Goal: Task Accomplishment & Management: Manage account settings

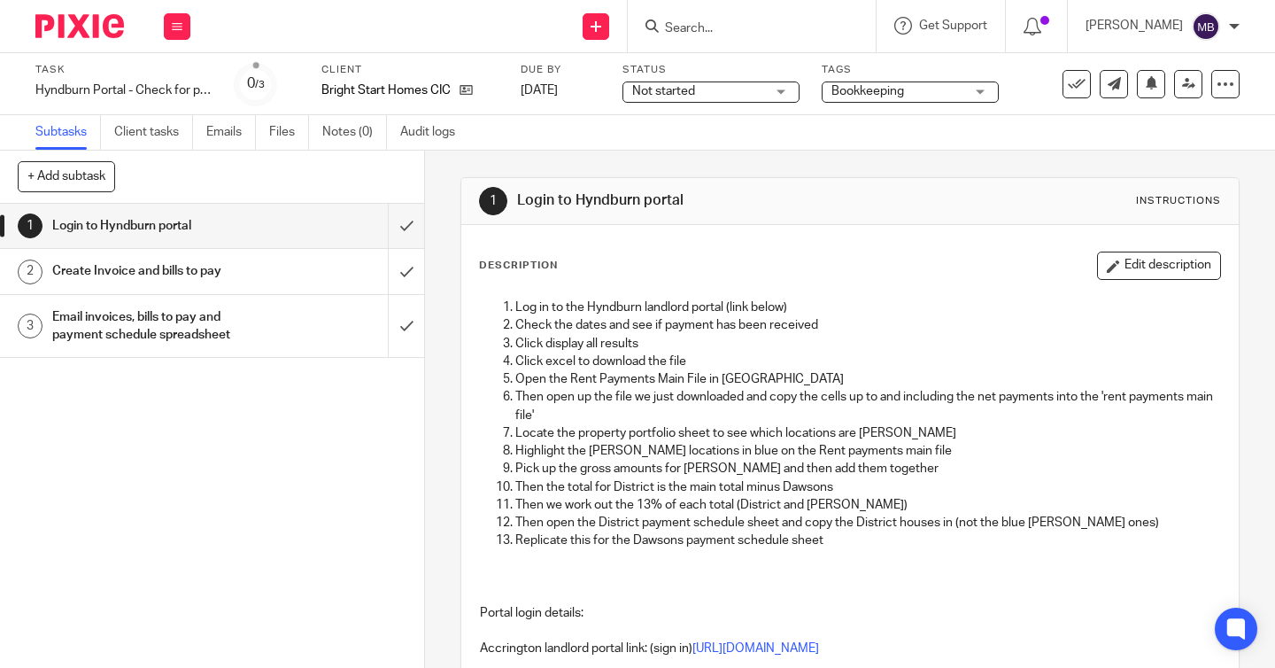
scroll to position [345, 0]
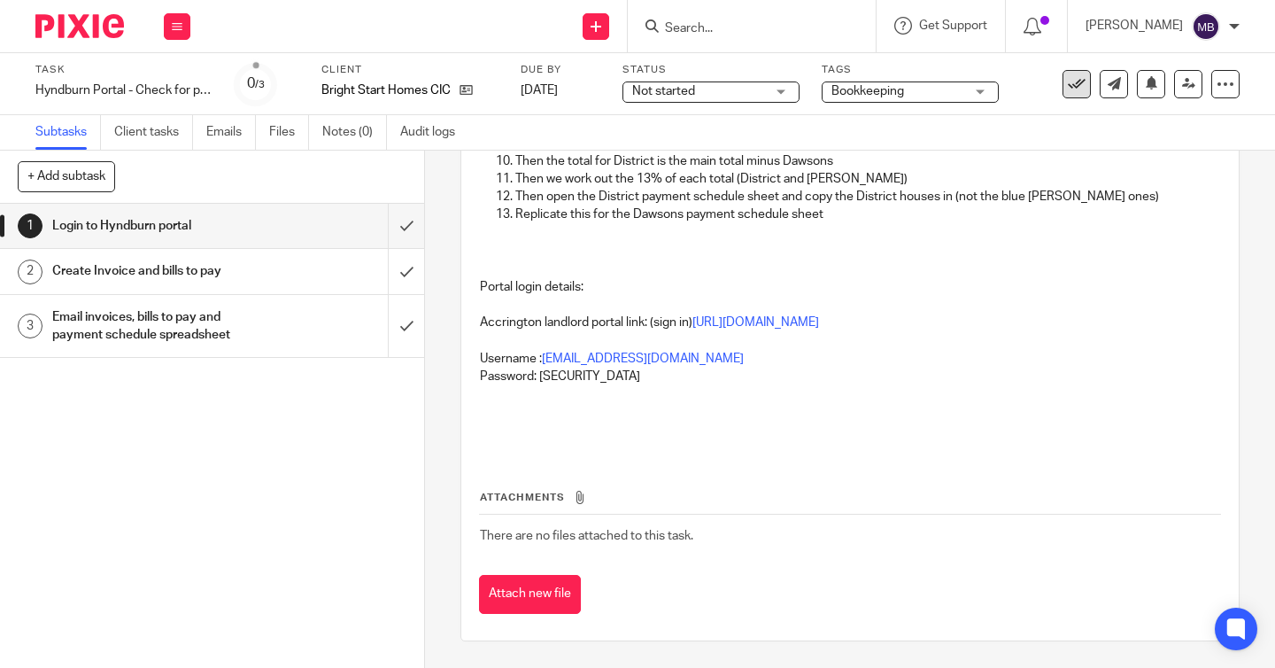
click at [1072, 76] on icon at bounding box center [1077, 84] width 18 height 18
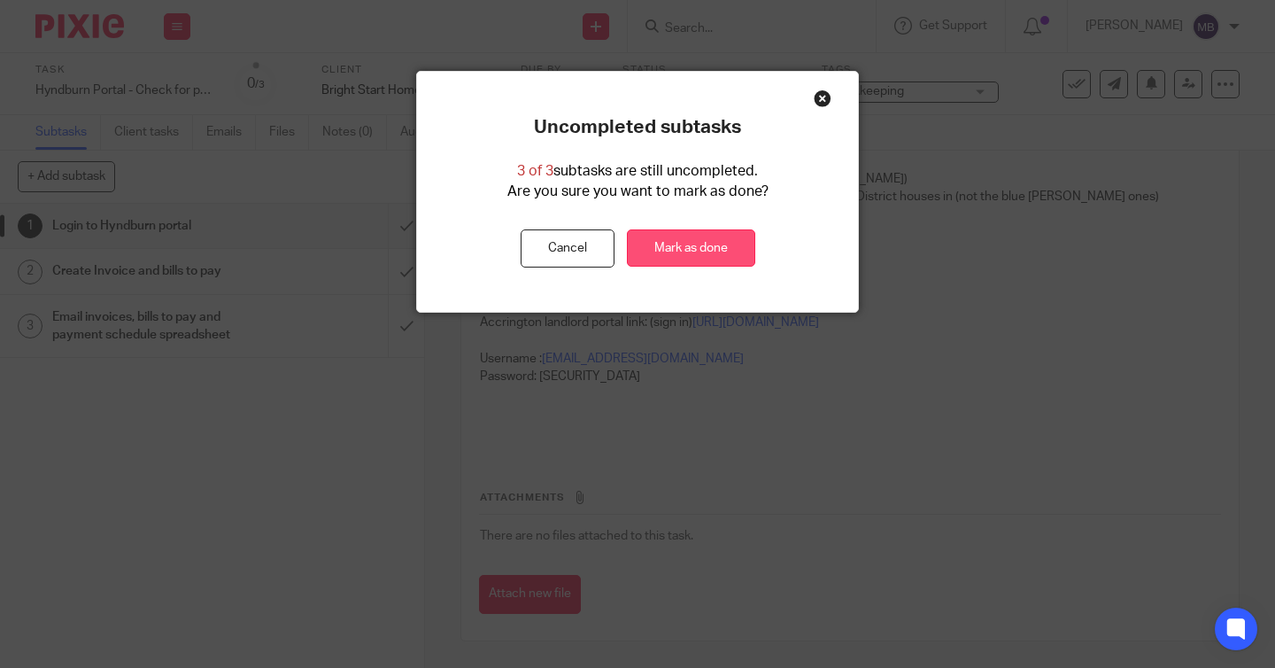
click at [682, 233] on link "Mark as done" at bounding box center [691, 248] width 128 height 38
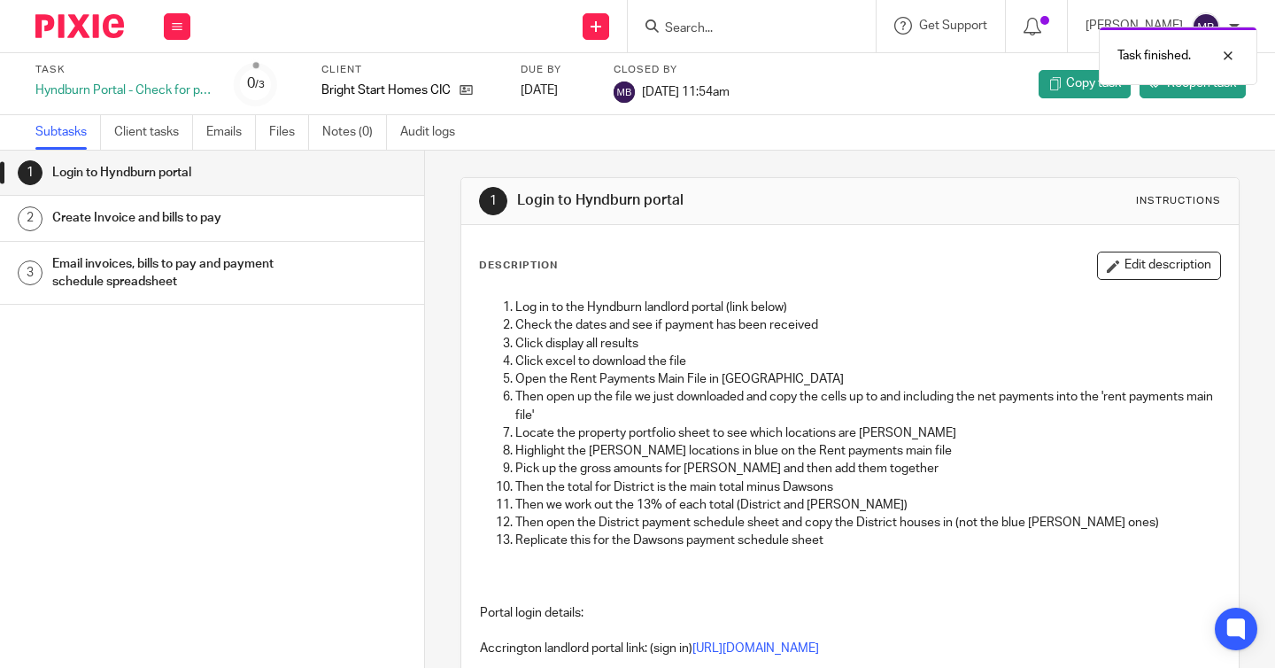
click at [81, 23] on img at bounding box center [79, 26] width 89 height 24
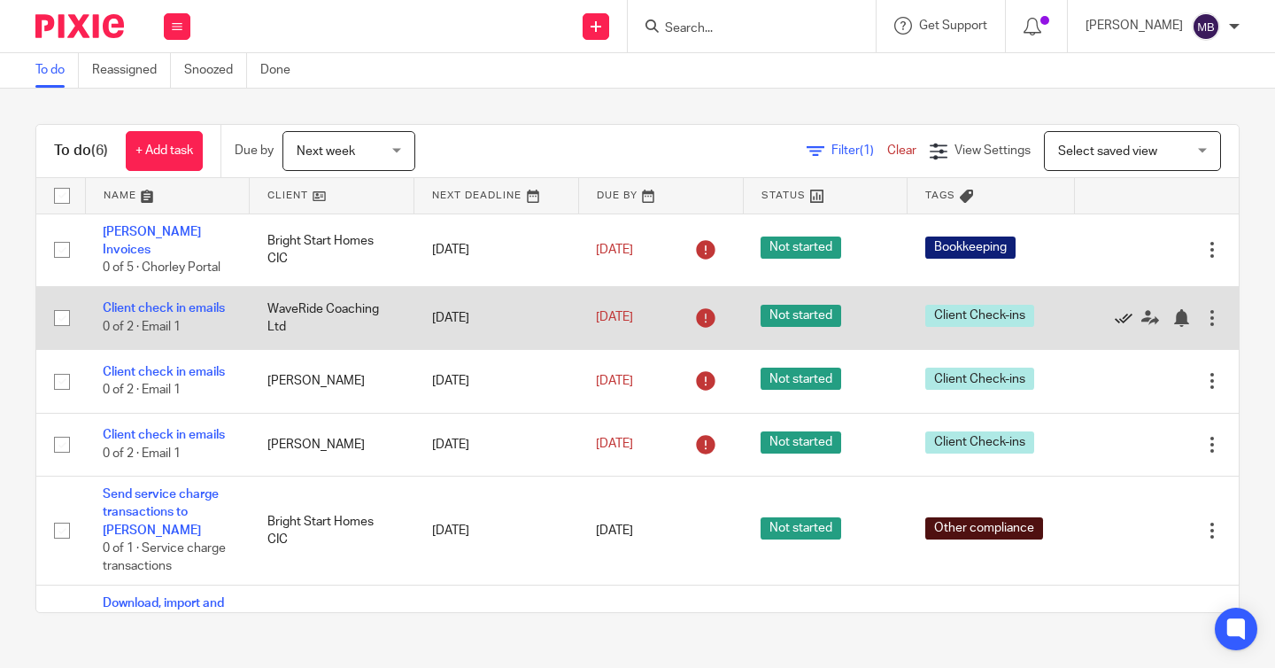
click at [1123, 309] on icon at bounding box center [1124, 318] width 18 height 18
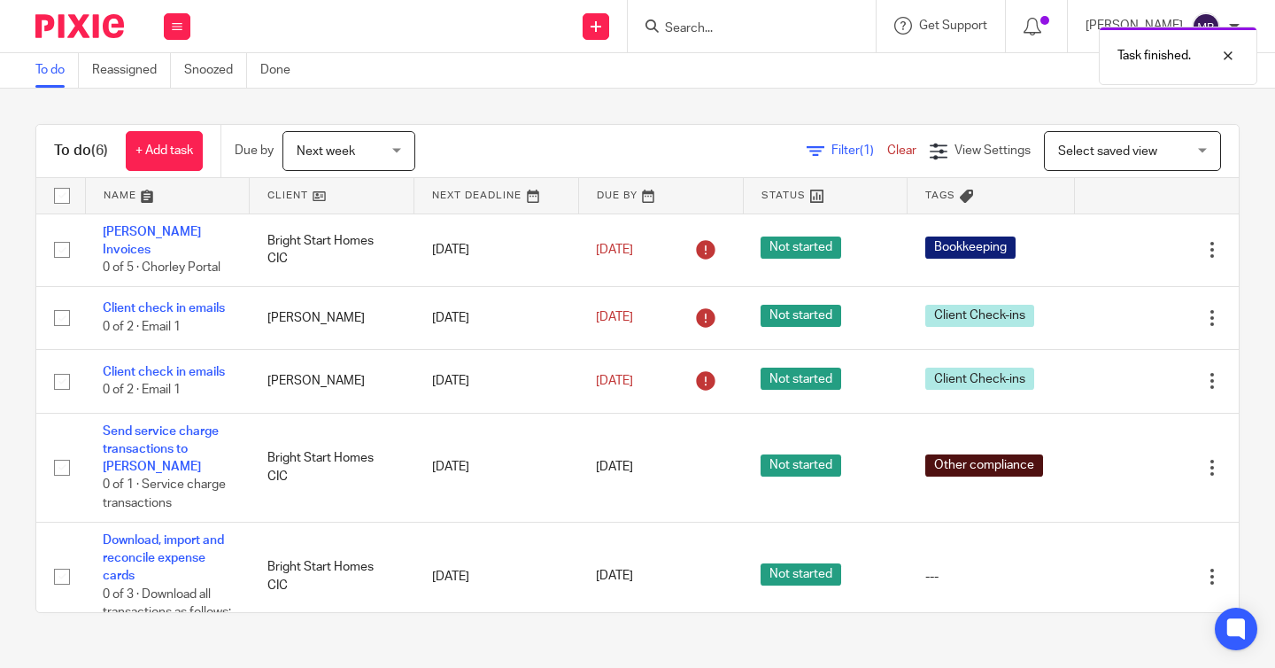
click at [1123, 309] on icon at bounding box center [1124, 318] width 18 height 18
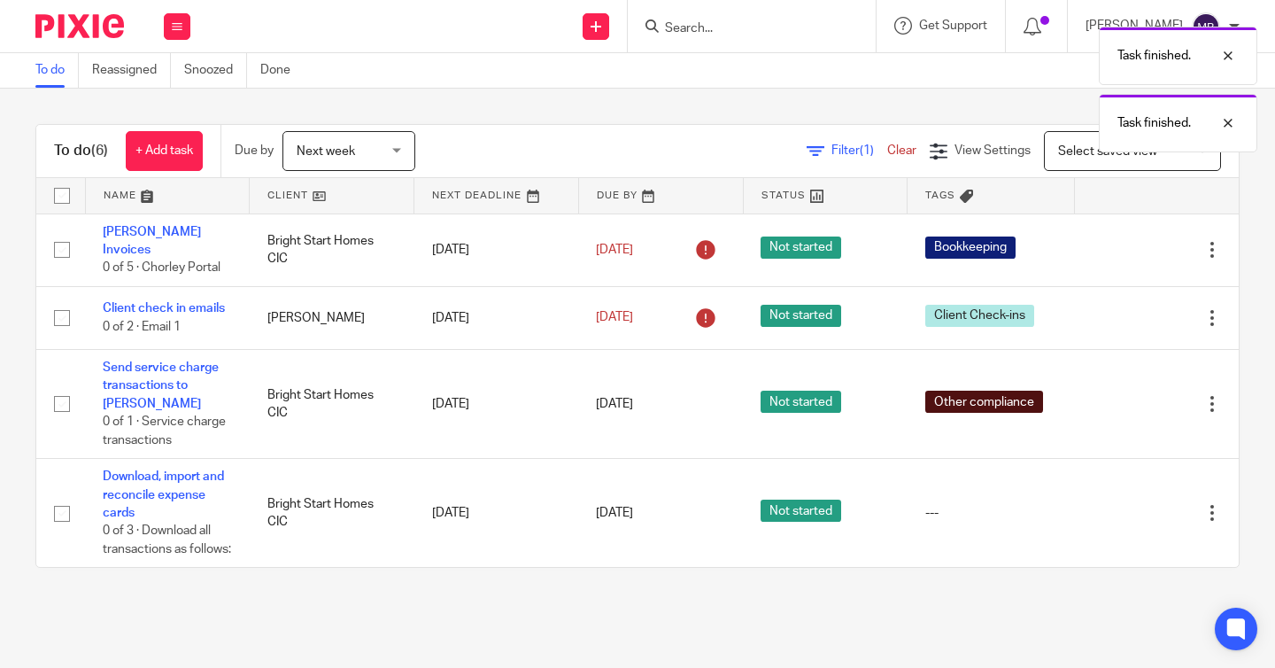
click at [1123, 309] on icon at bounding box center [1124, 318] width 18 height 18
